Goal: Task Accomplishment & Management: Manage account settings

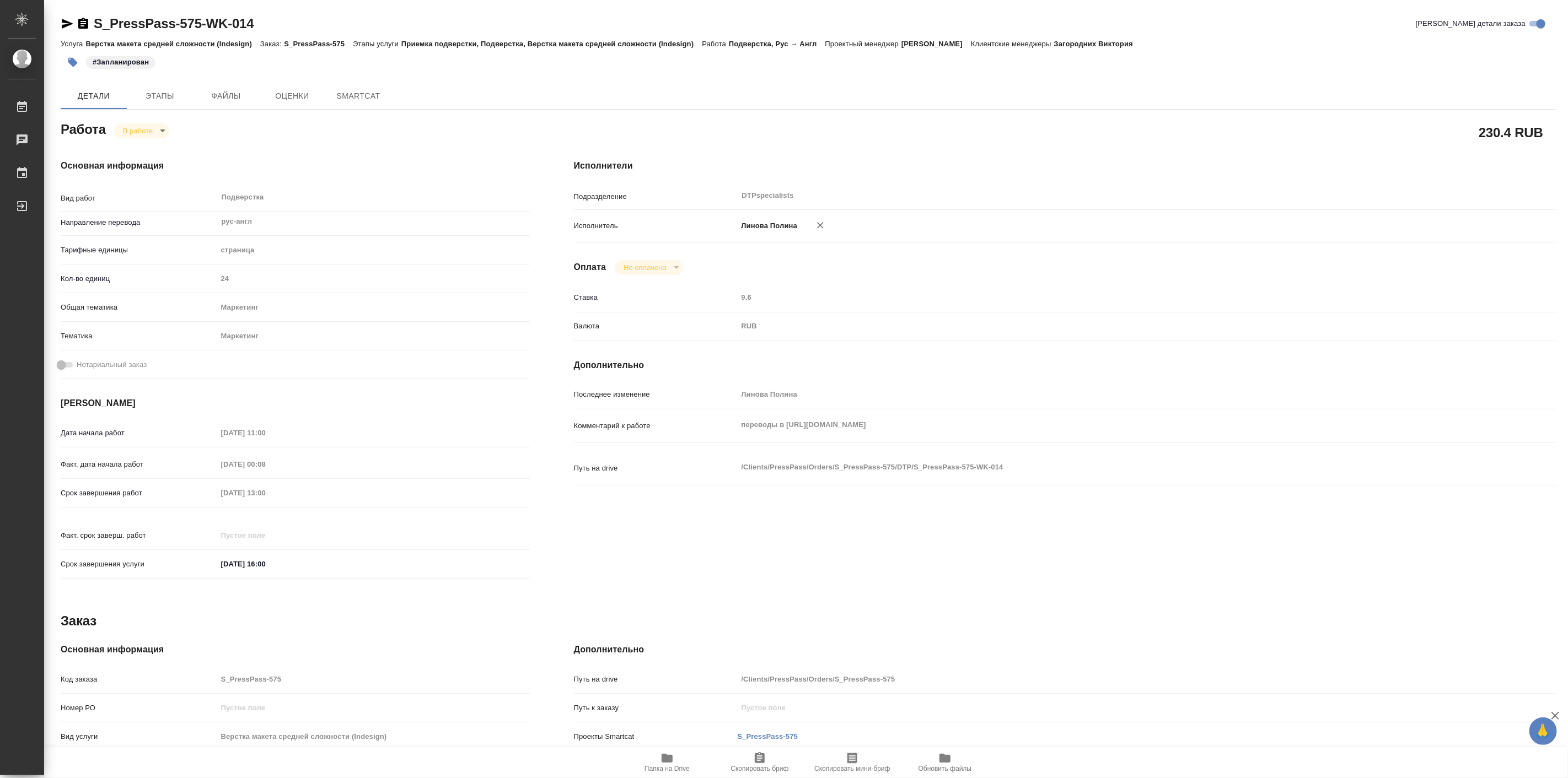
type textarea "x"
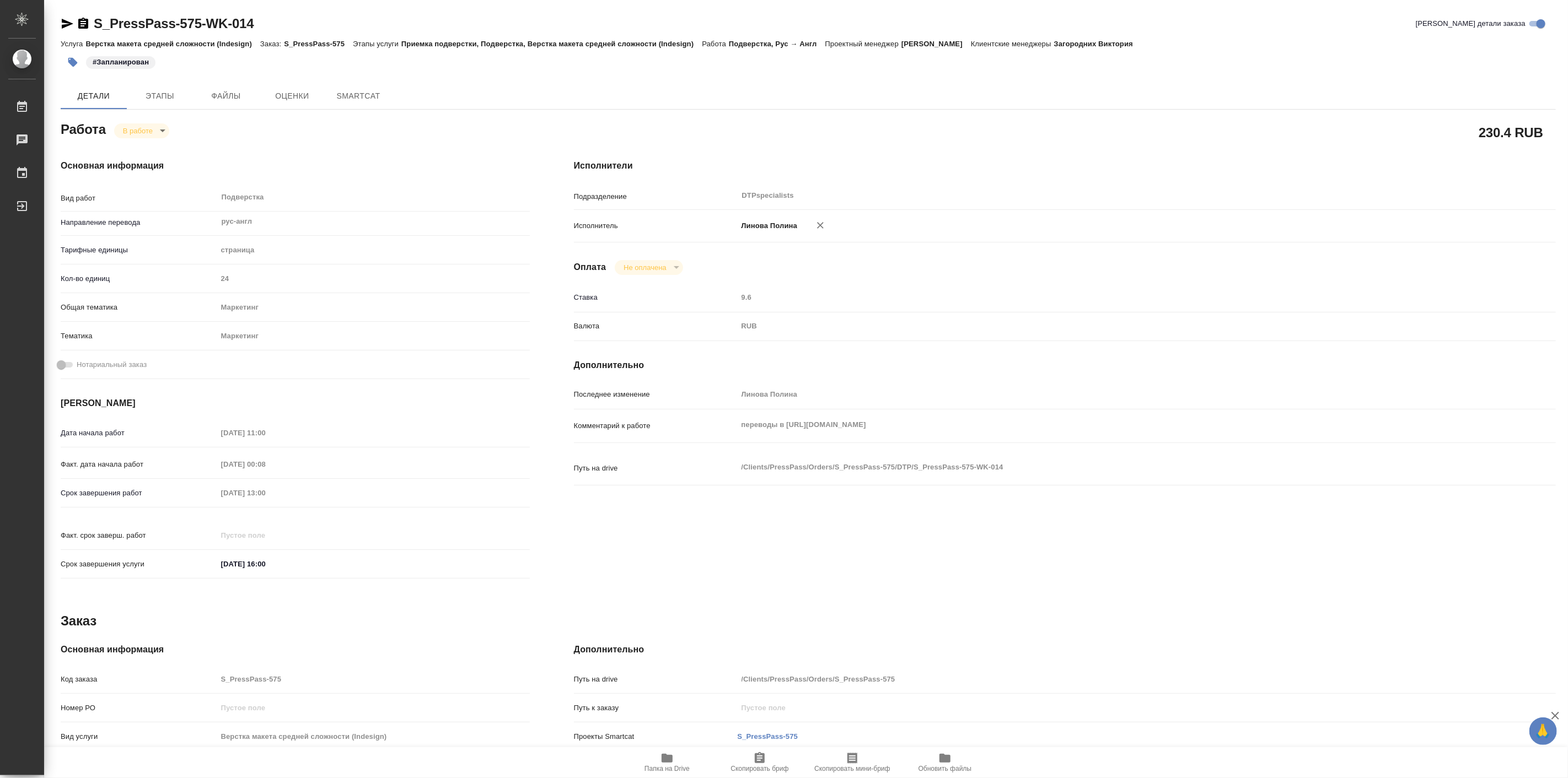
type textarea "x"
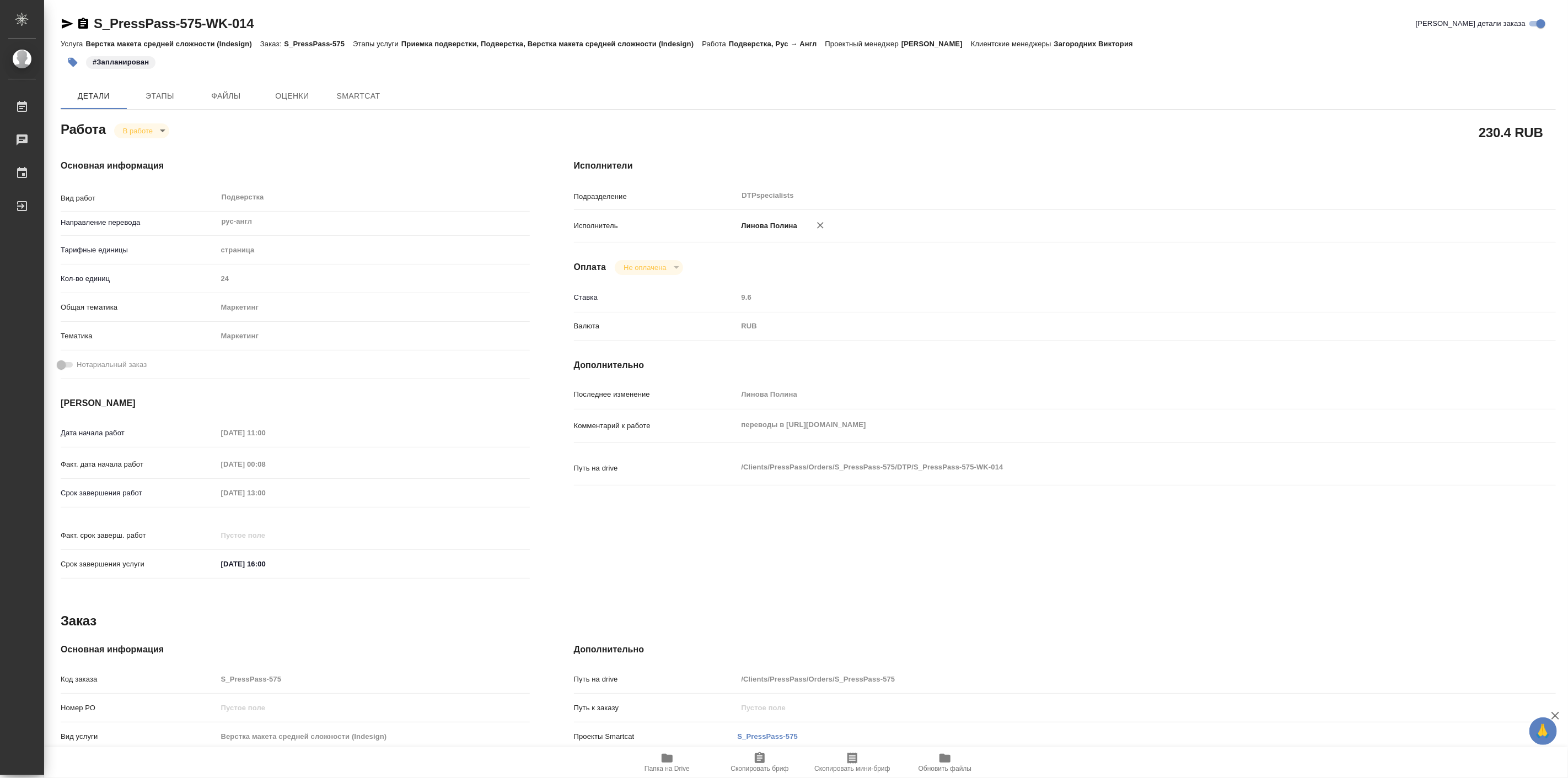
type textarea "x"
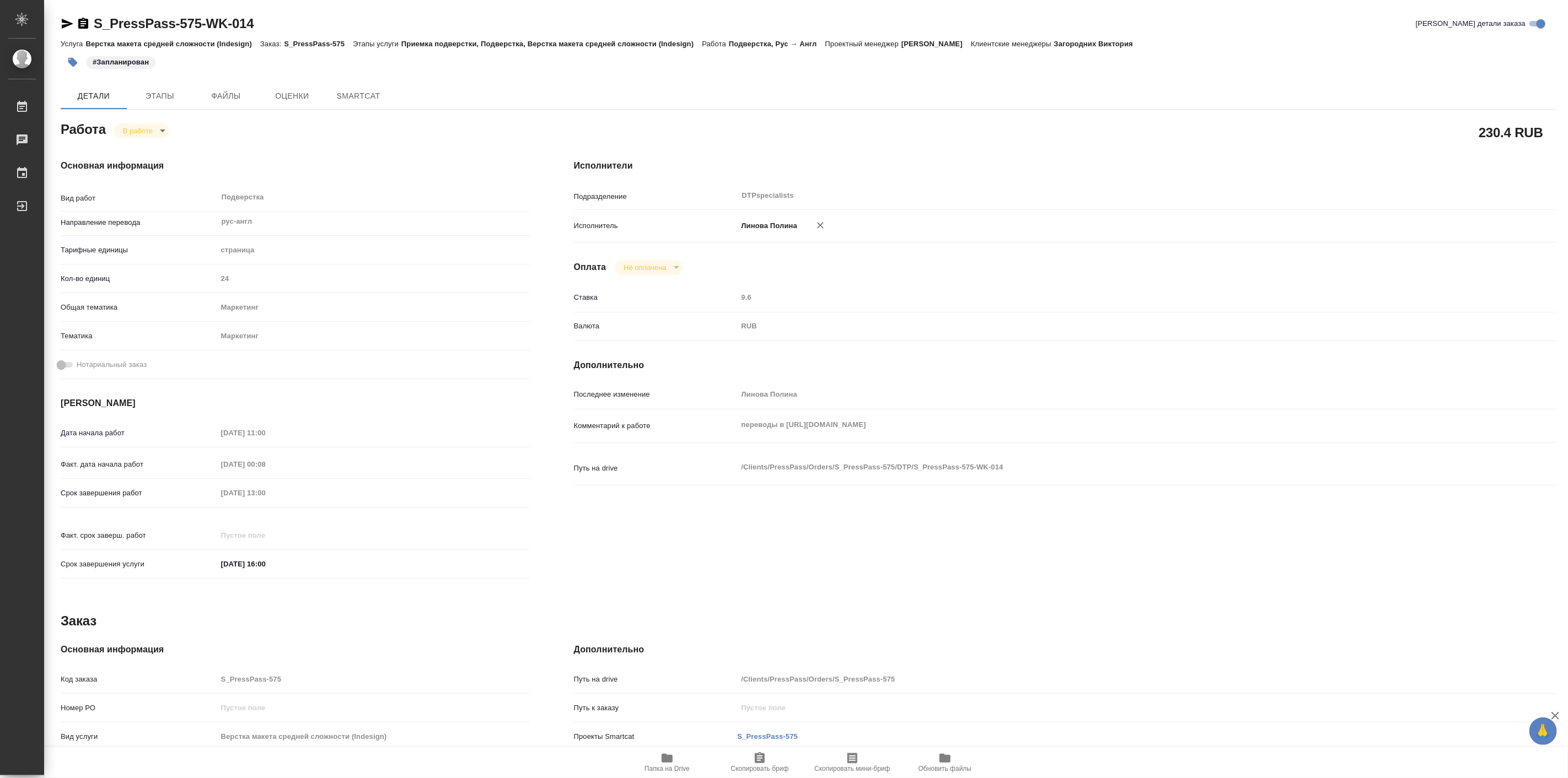
type textarea "x"
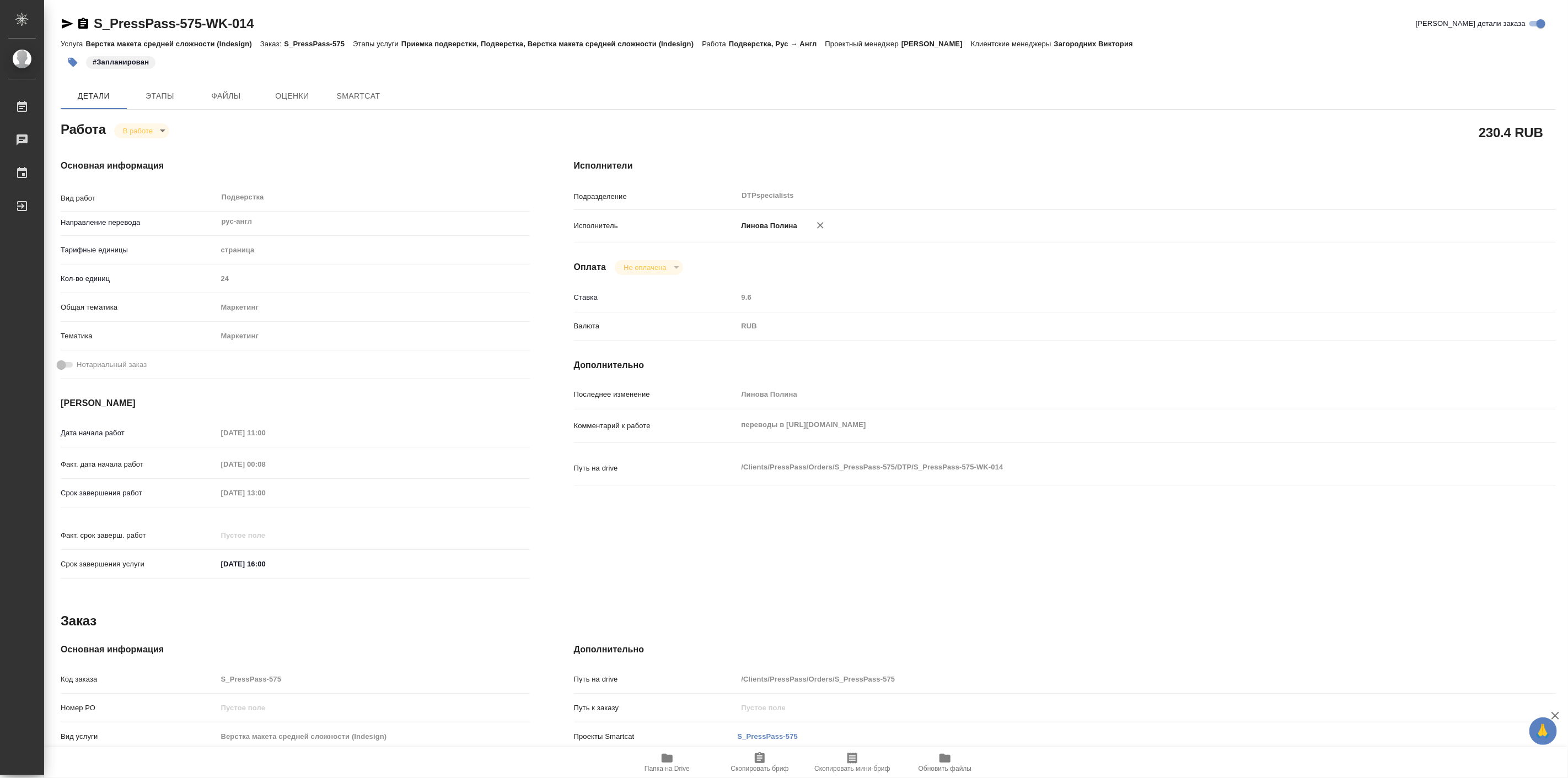
type textarea "x"
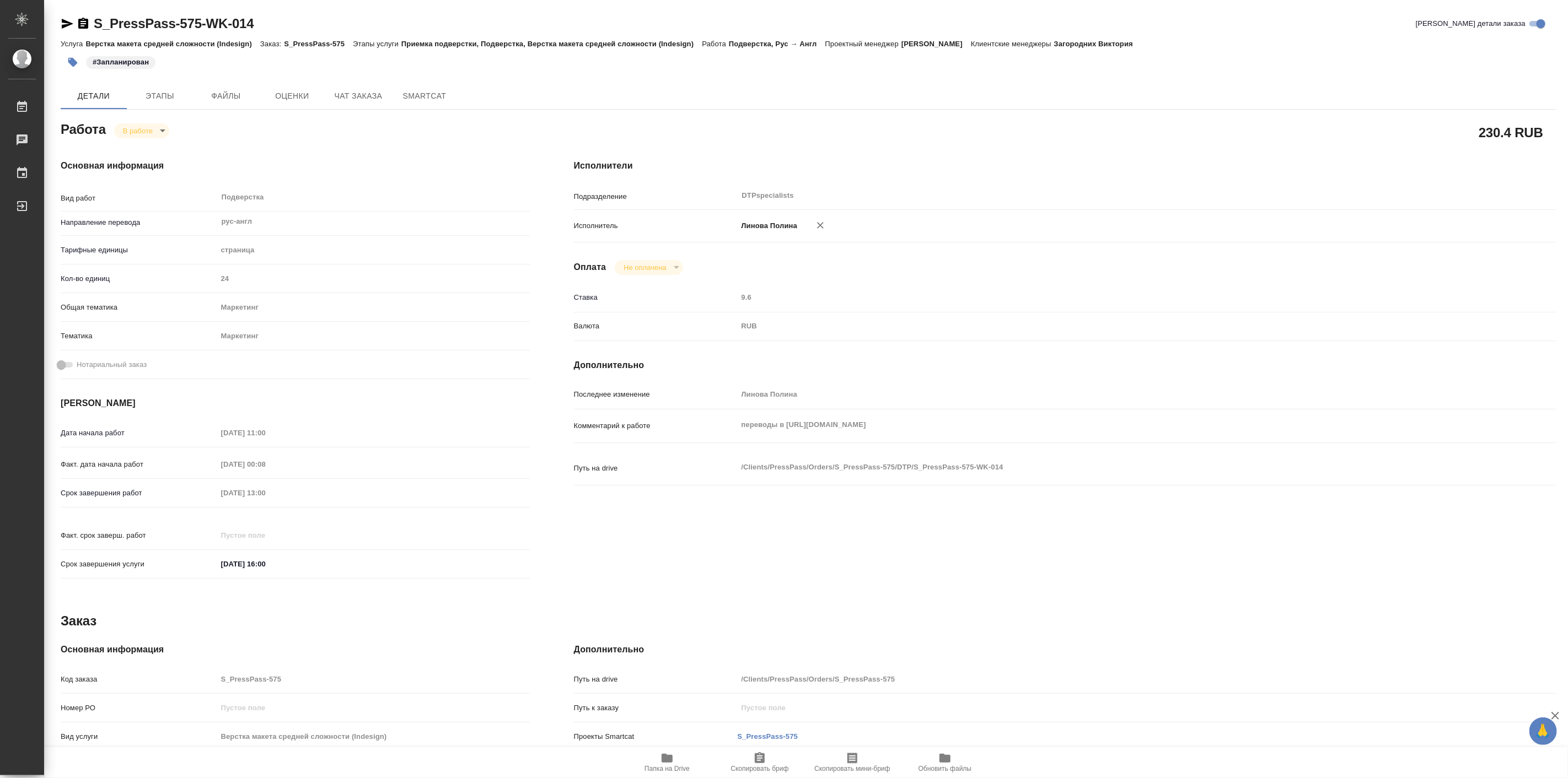
type textarea "x"
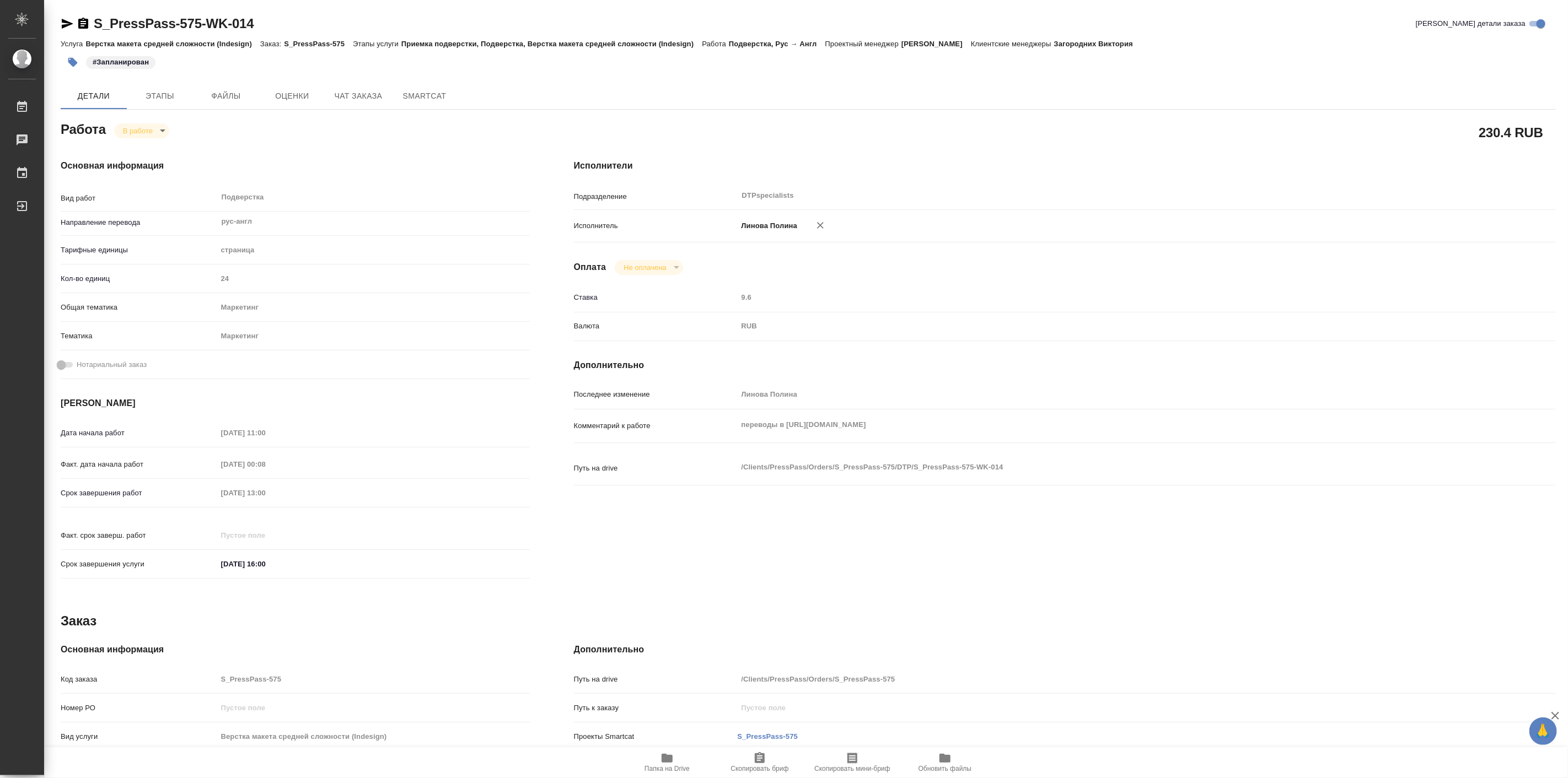
type textarea "x"
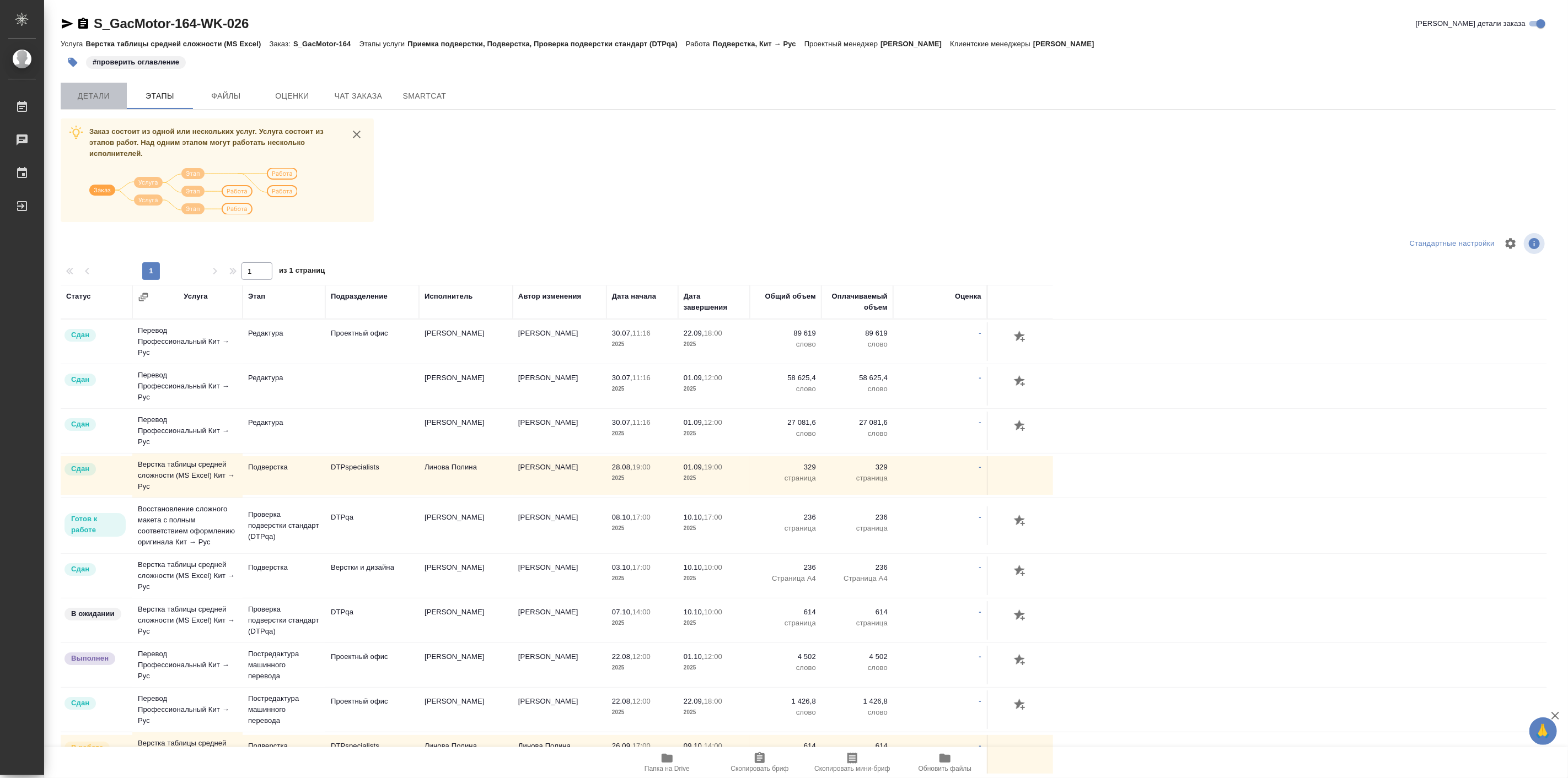
click at [89, 105] on button "Детали" at bounding box center [94, 96] width 66 height 27
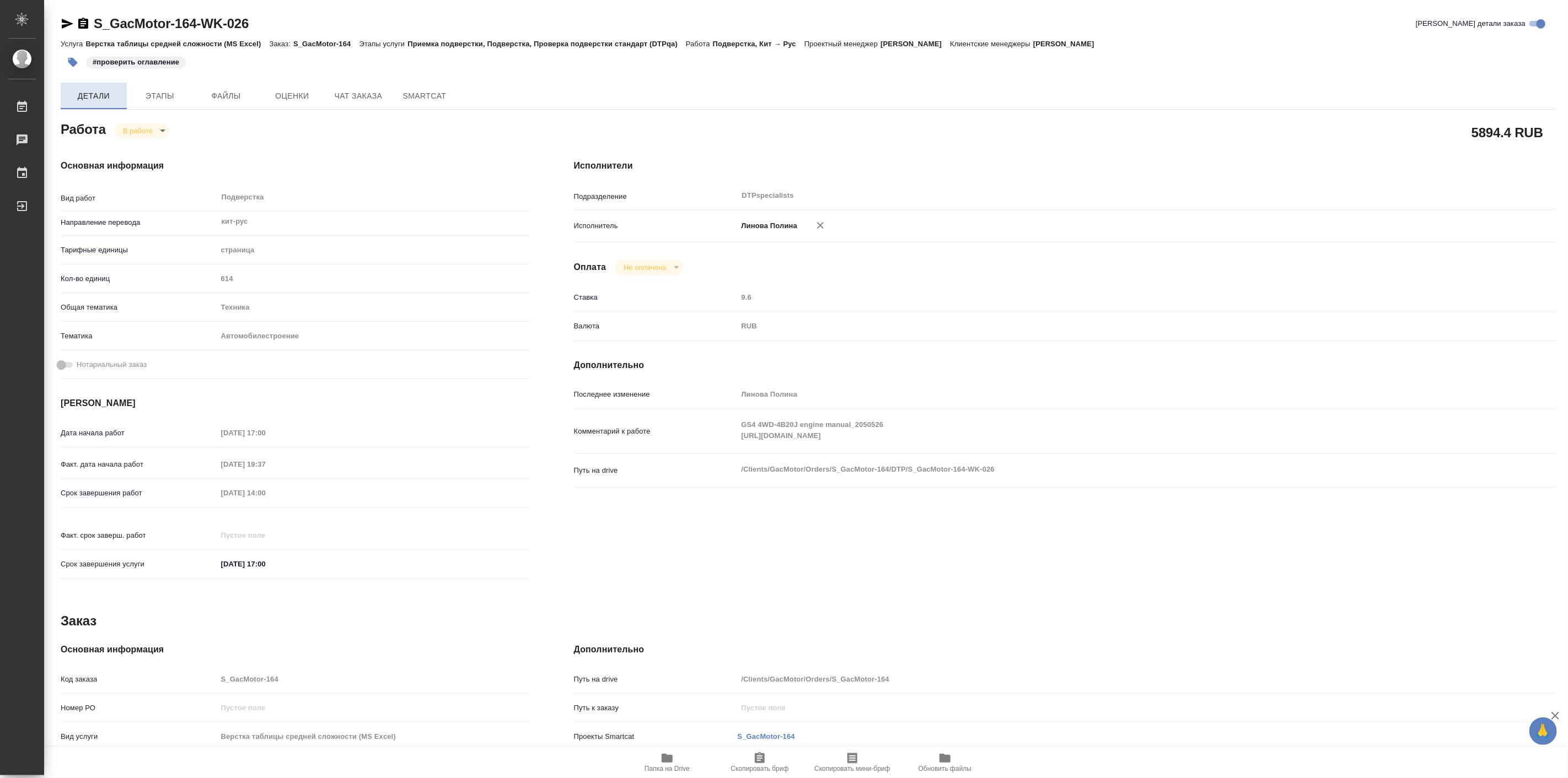
type textarea "x"
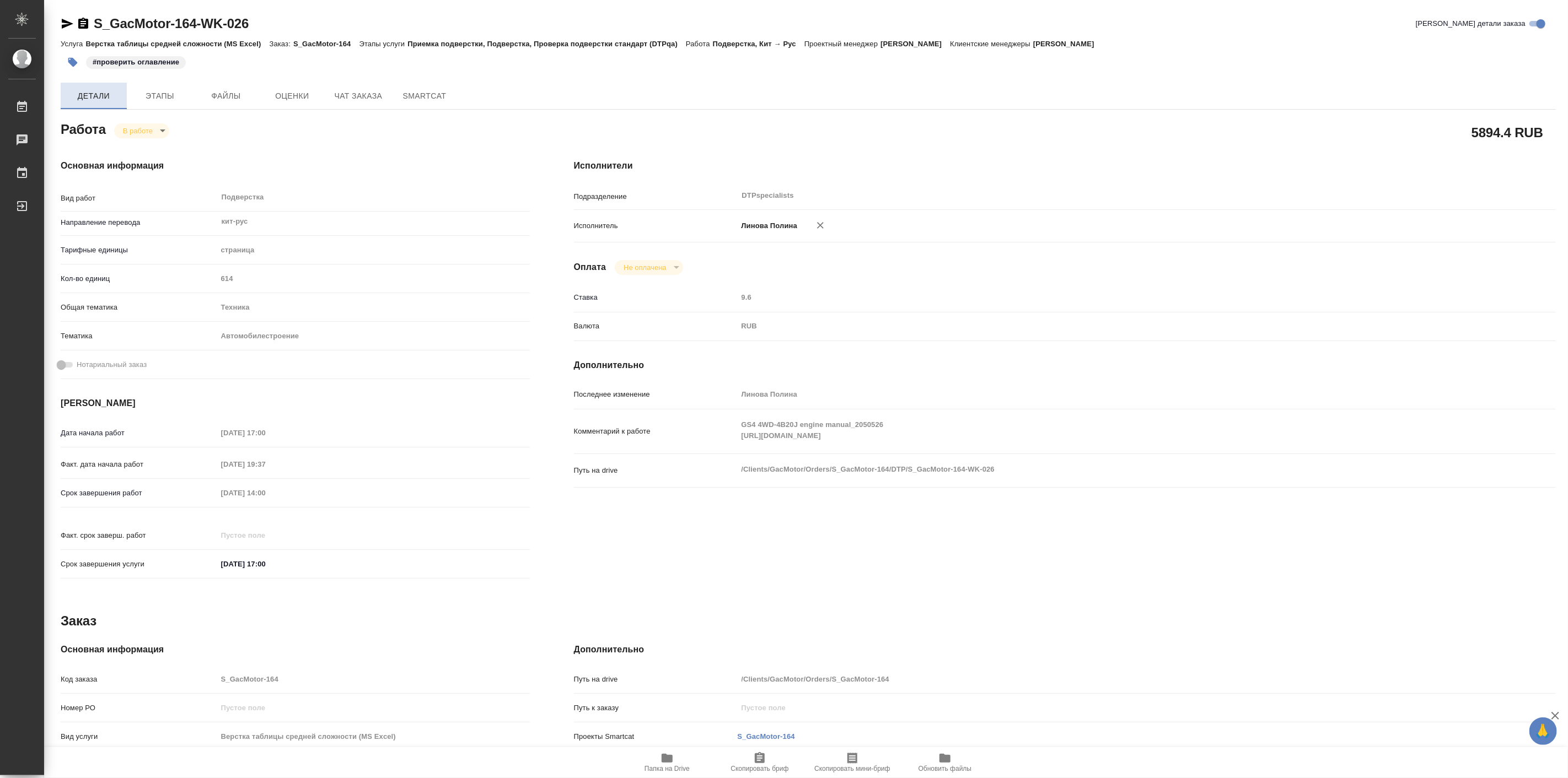
type textarea "x"
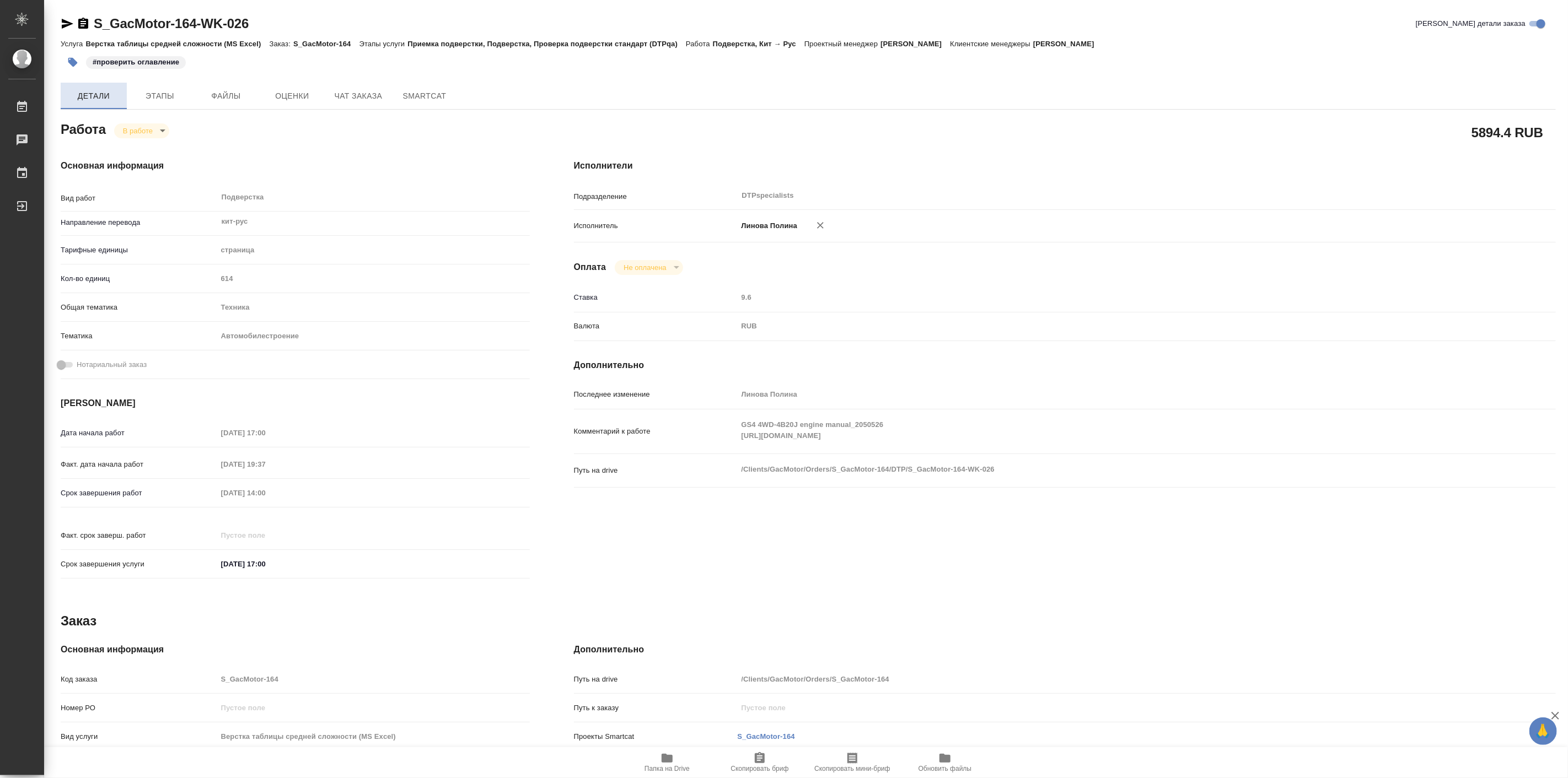
type textarea "x"
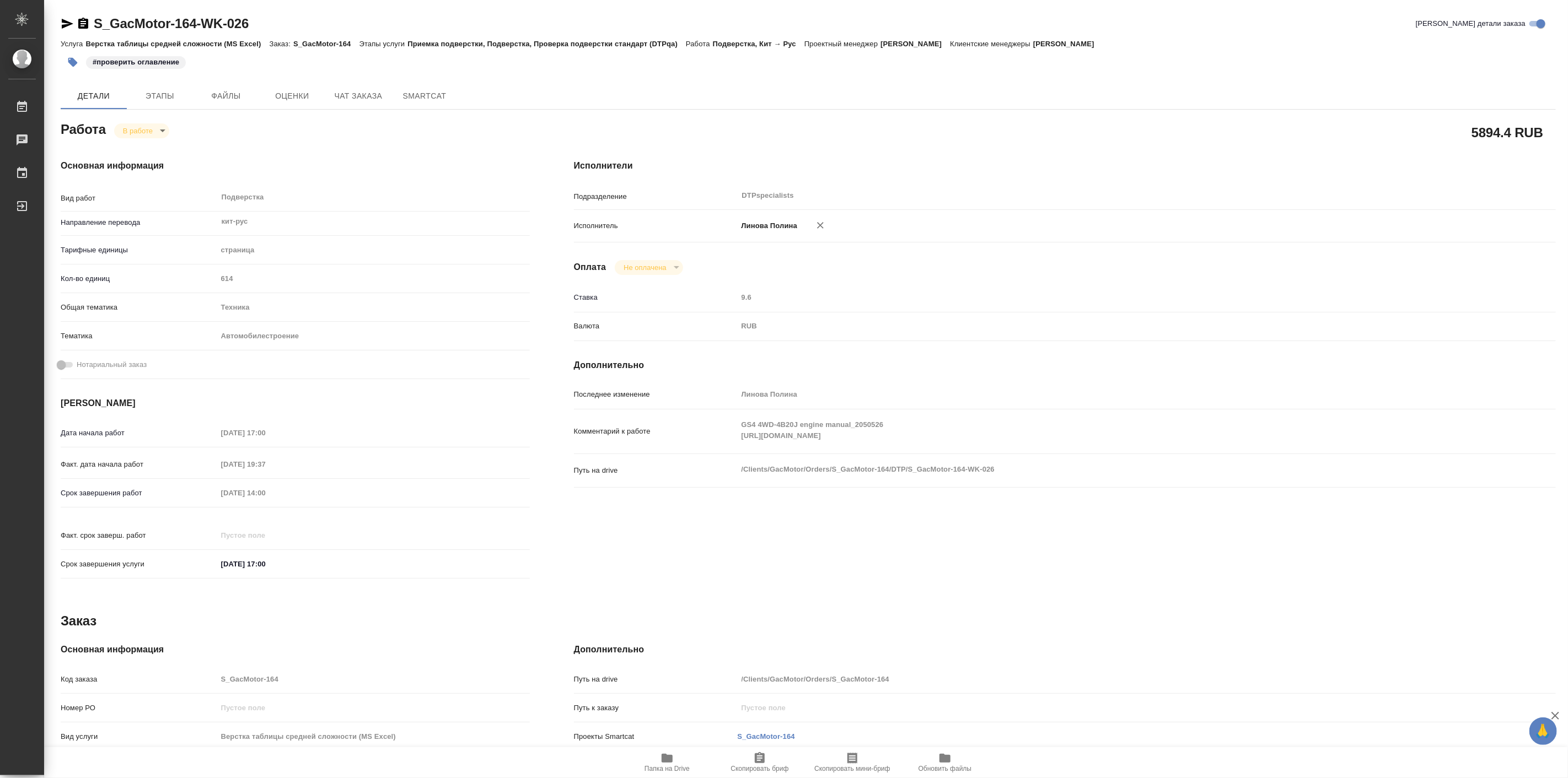
type textarea "x"
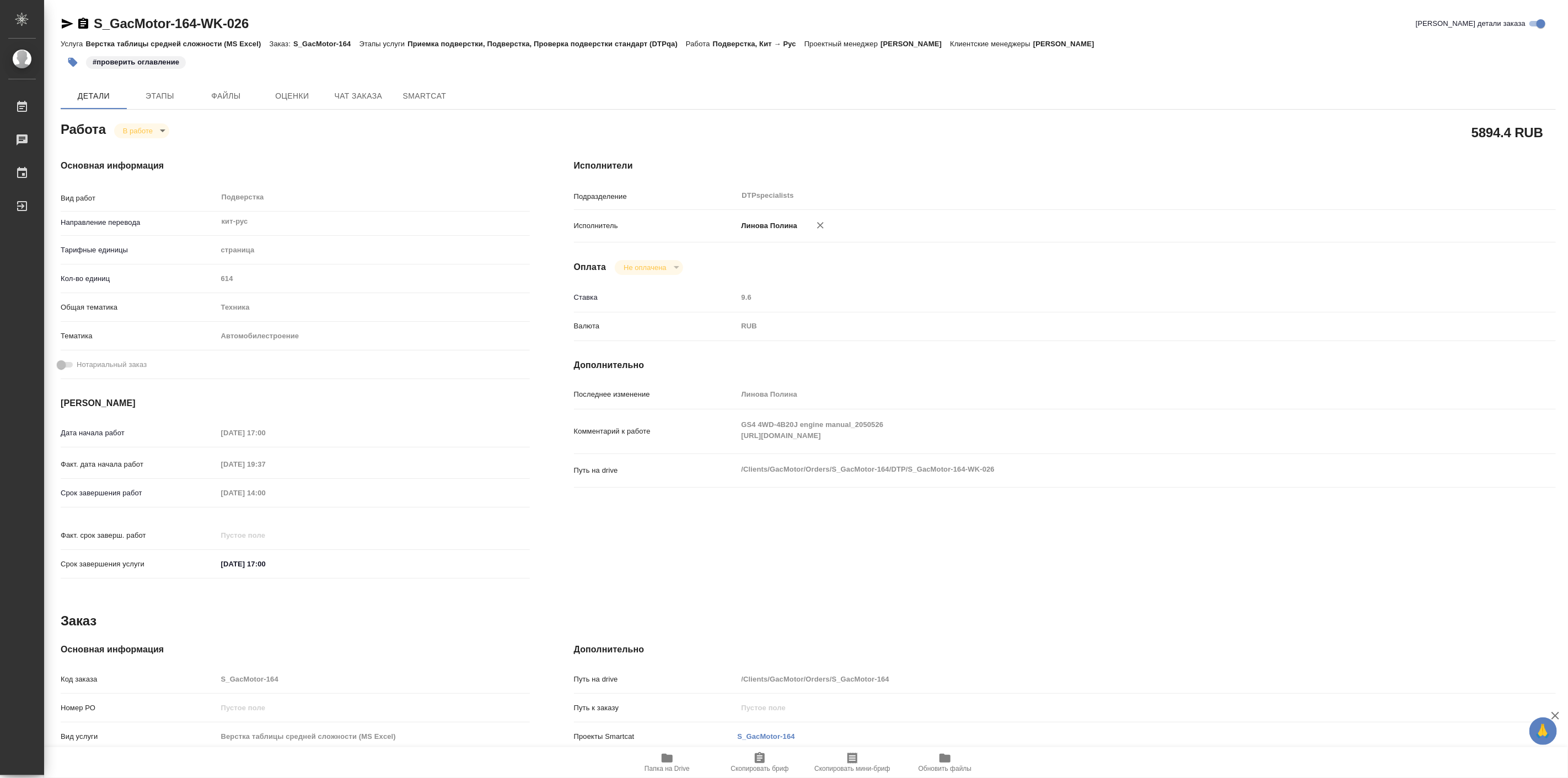
click at [159, 129] on body "🙏 .cls-1 fill:#fff; AWATERA [PERSON_NAME] Работы 0 Чаты График Выйти S_GacMotor…" at bounding box center [784, 389] width 1568 height 778
click at [160, 150] on button "Выполнен" at bounding box center [144, 149] width 40 height 12
type textarea "x"
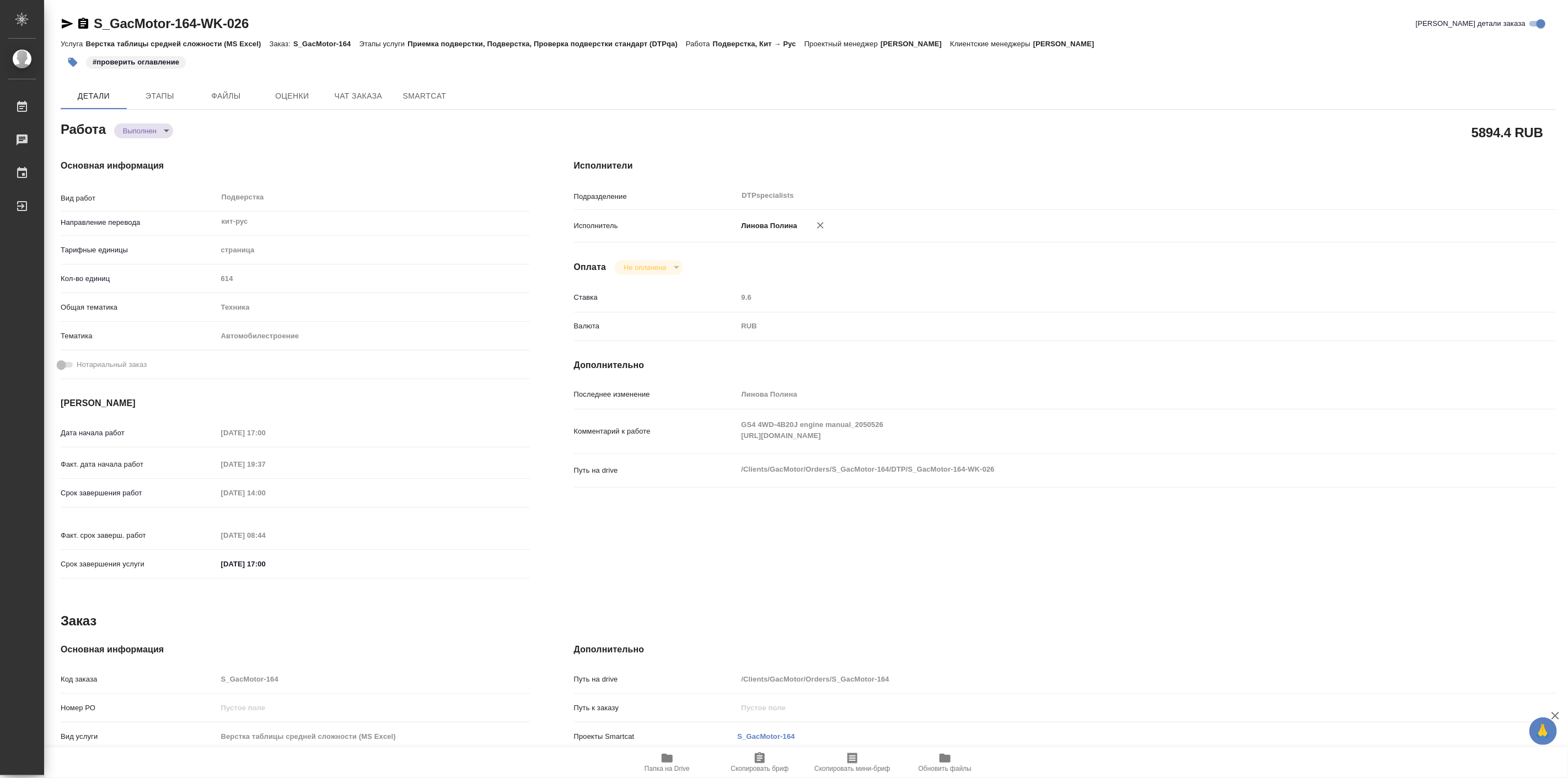
type textarea "x"
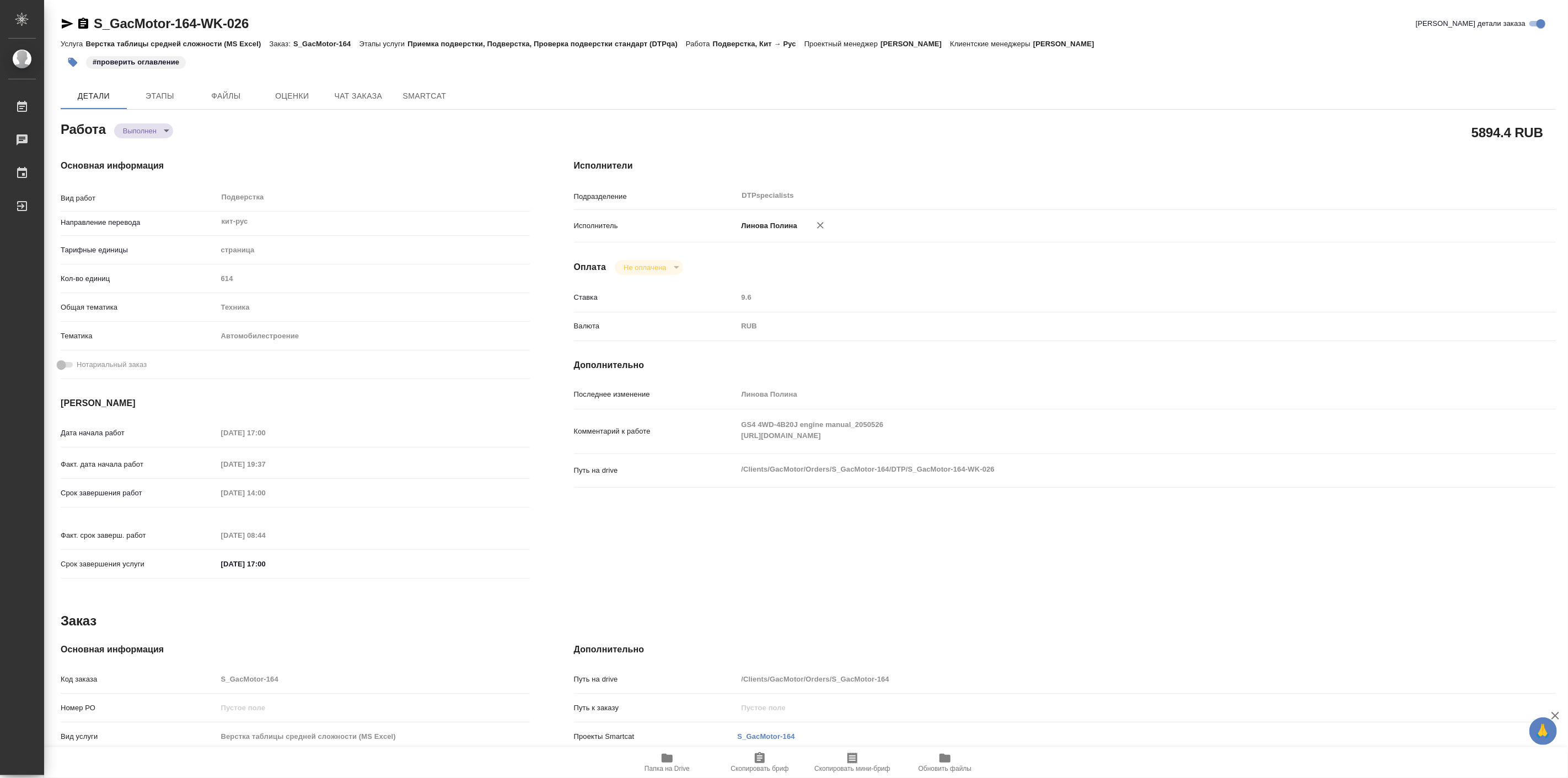
type textarea "x"
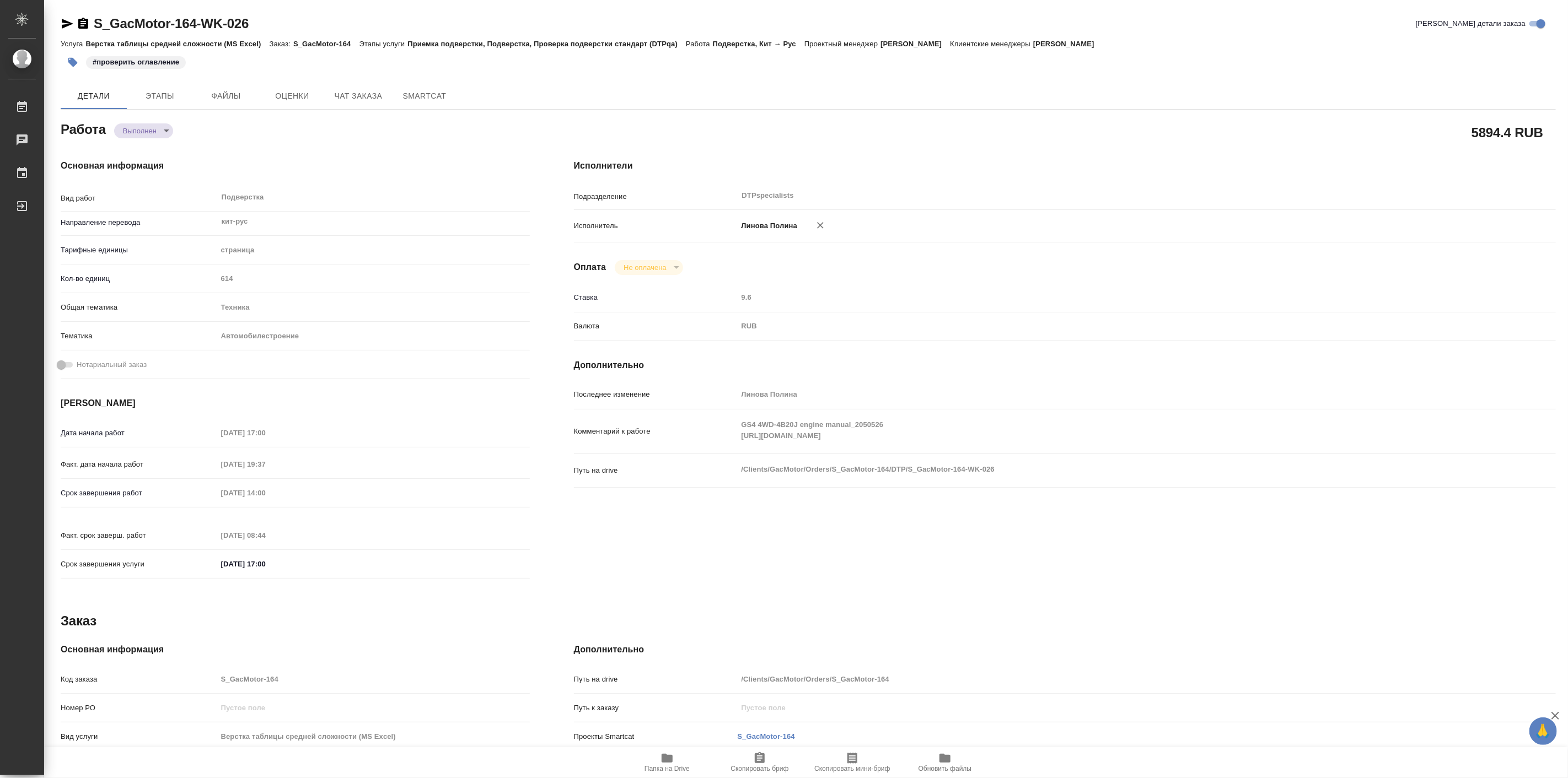
type textarea "x"
click at [373, 101] on span "Чат заказа" at bounding box center [358, 96] width 53 height 14
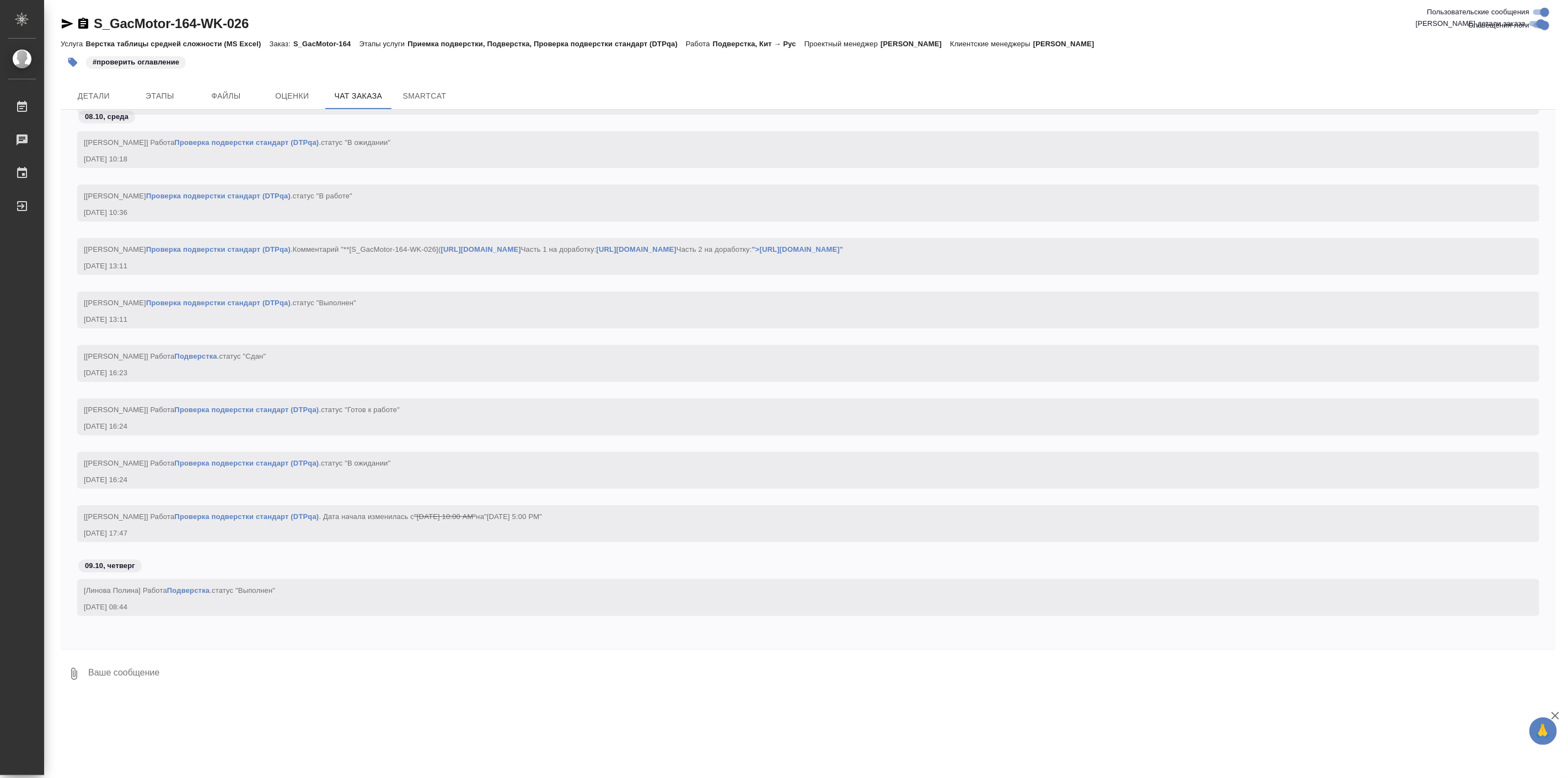
scroll to position [54037, 0]
